Goal: Check status: Check status

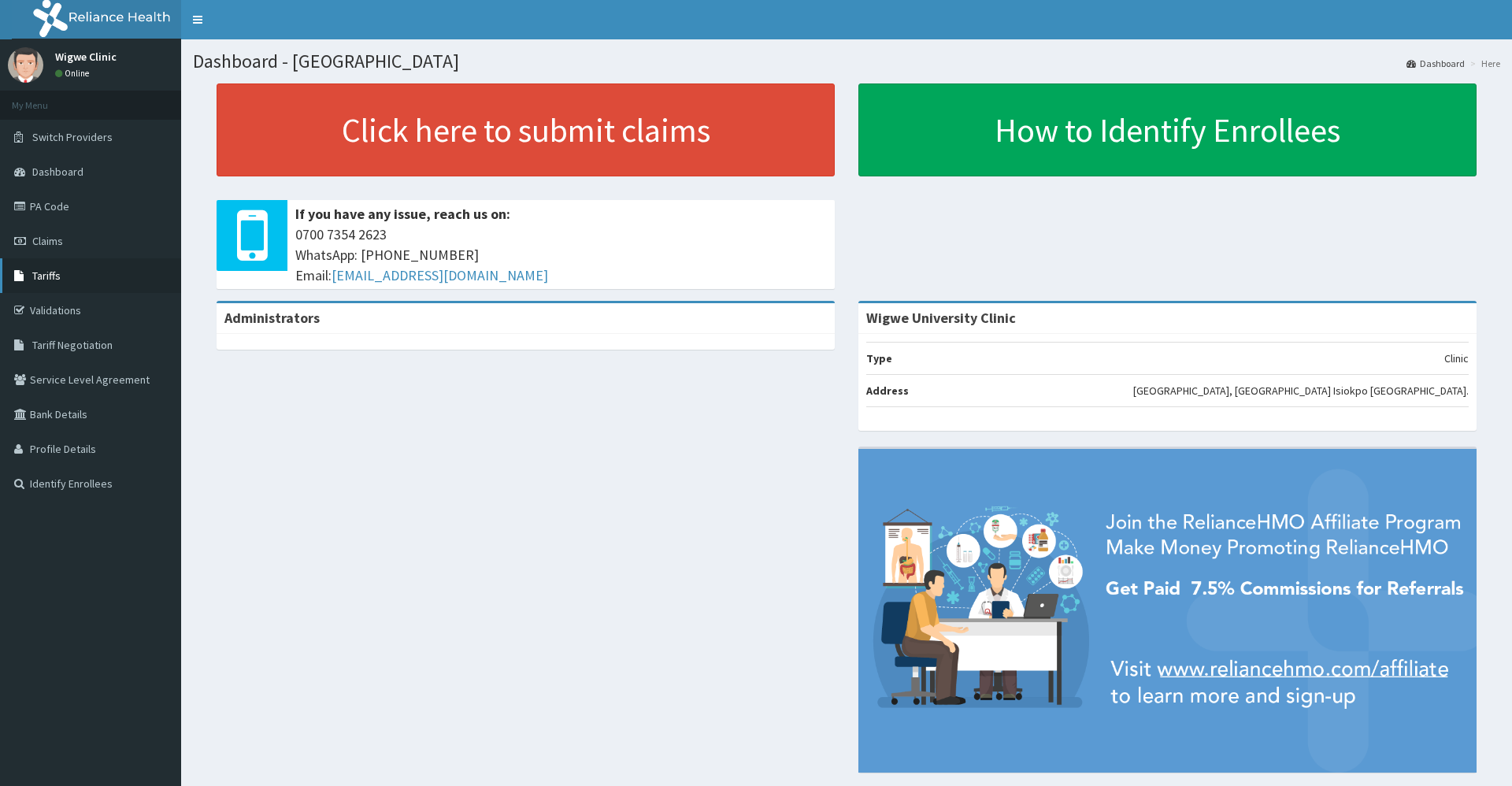
click at [55, 281] on span "Tariffs" at bounding box center [46, 275] width 29 height 14
click at [57, 266] on link "Tariffs" at bounding box center [91, 276] width 181 height 34
click at [34, 238] on span "Claims" at bounding box center [48, 241] width 31 height 14
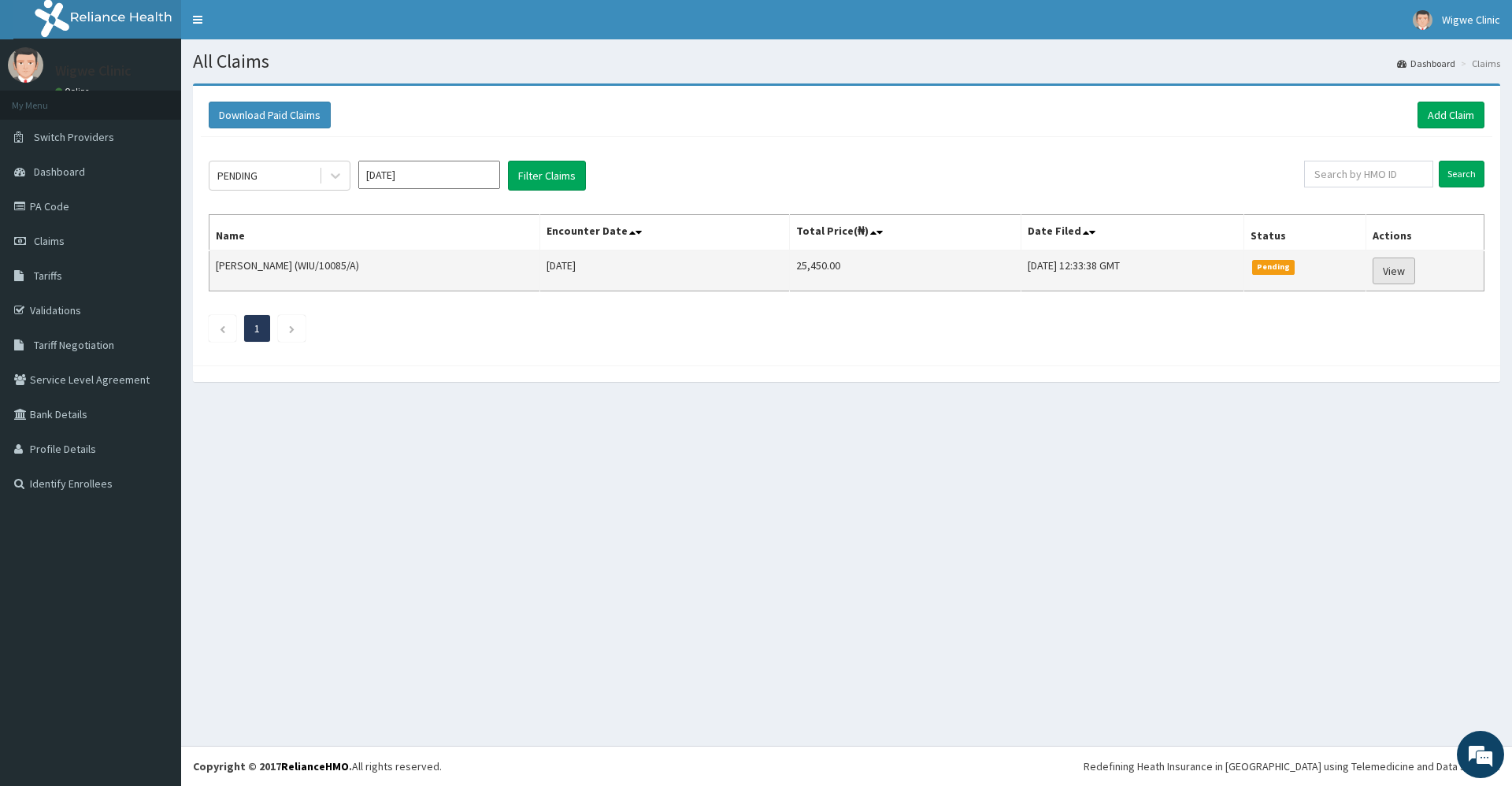
click at [1394, 272] on link "View" at bounding box center [1394, 271] width 42 height 27
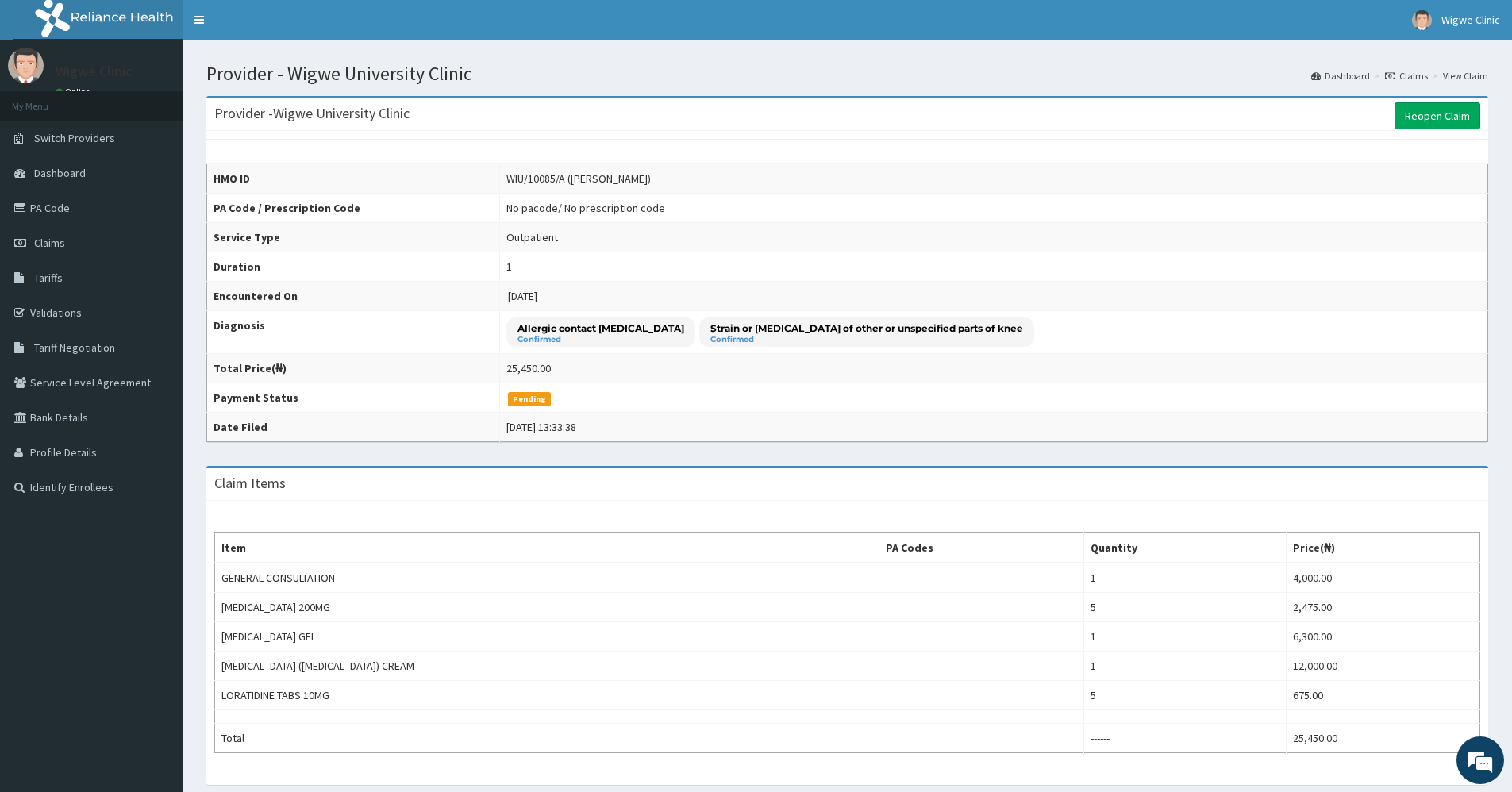
click at [649, 338] on small "Confirmed" at bounding box center [601, 339] width 167 height 8
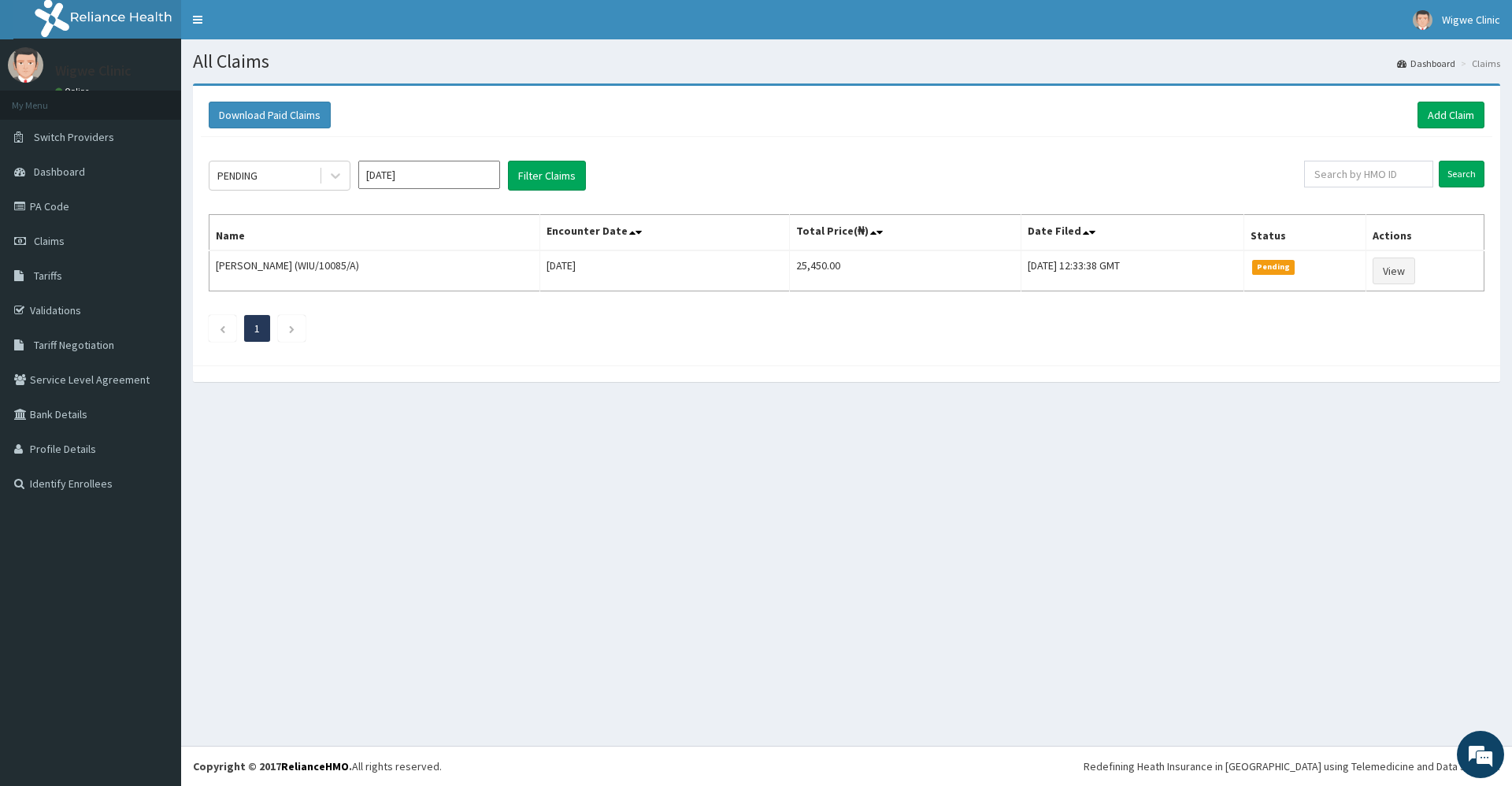
click at [1491, 65] on li "Claims" at bounding box center [1478, 64] width 43 height 13
